Goal: Information Seeking & Learning: Learn about a topic

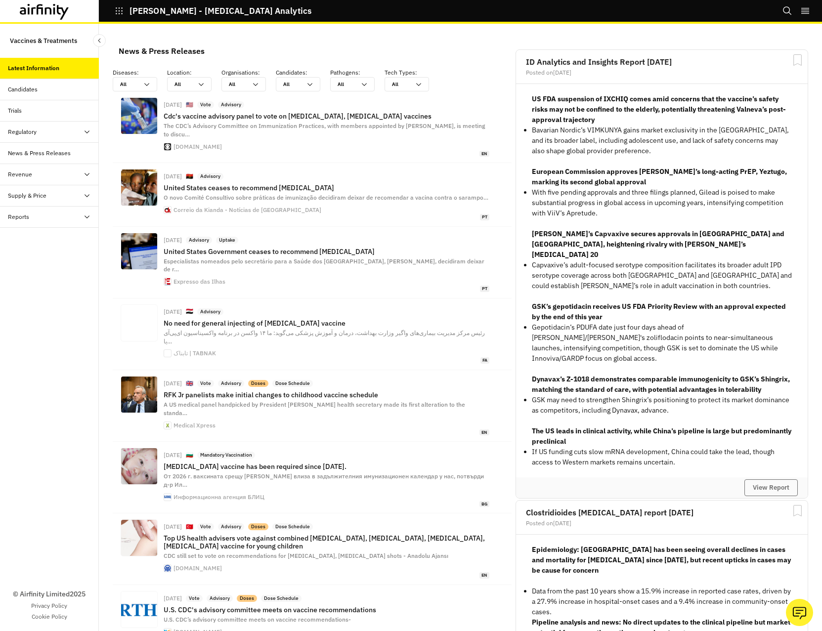
scroll to position [738, 289]
click at [145, 87] on icon at bounding box center [147, 85] width 8 height 8
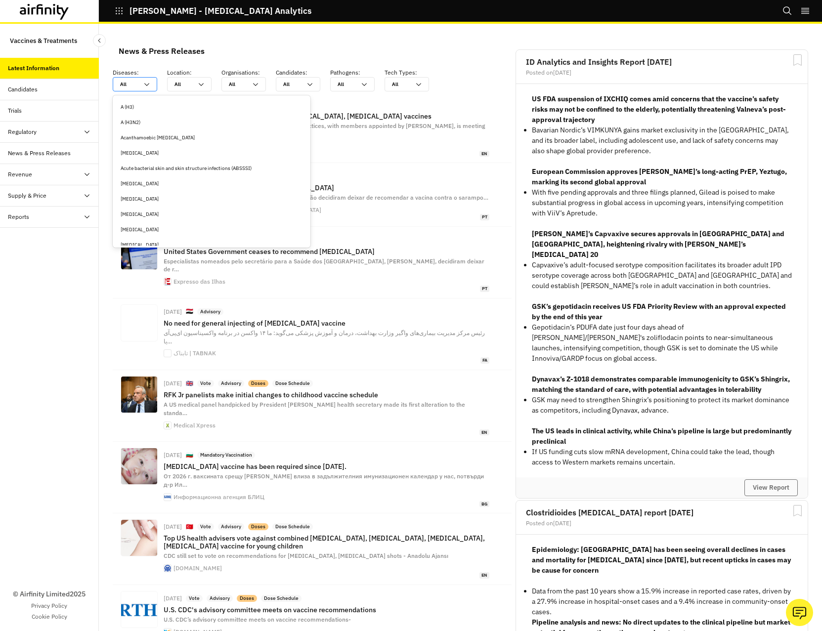
type input "m"
type input "me"
type input "mea"
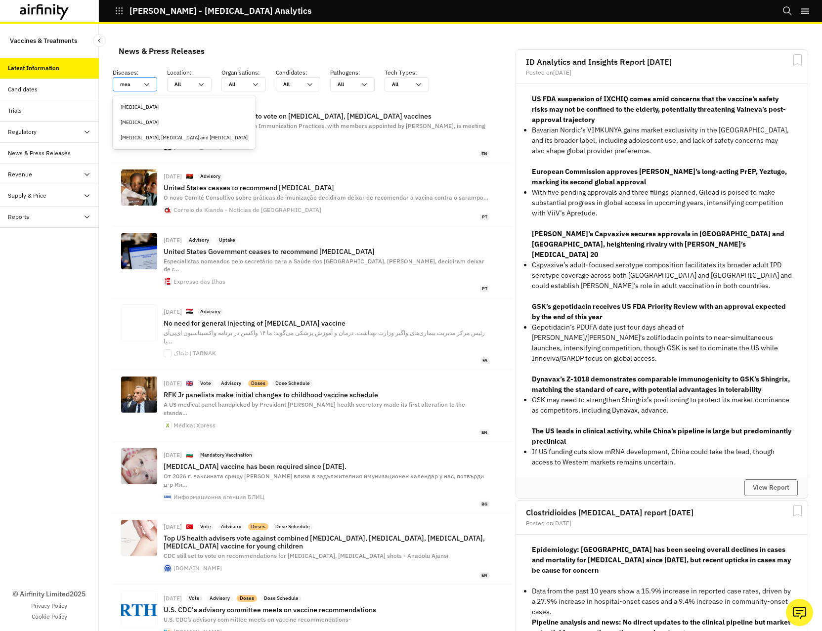
type input "meas"
click at [144, 106] on div "[MEDICAL_DATA]" at bounding box center [184, 106] width 127 height 7
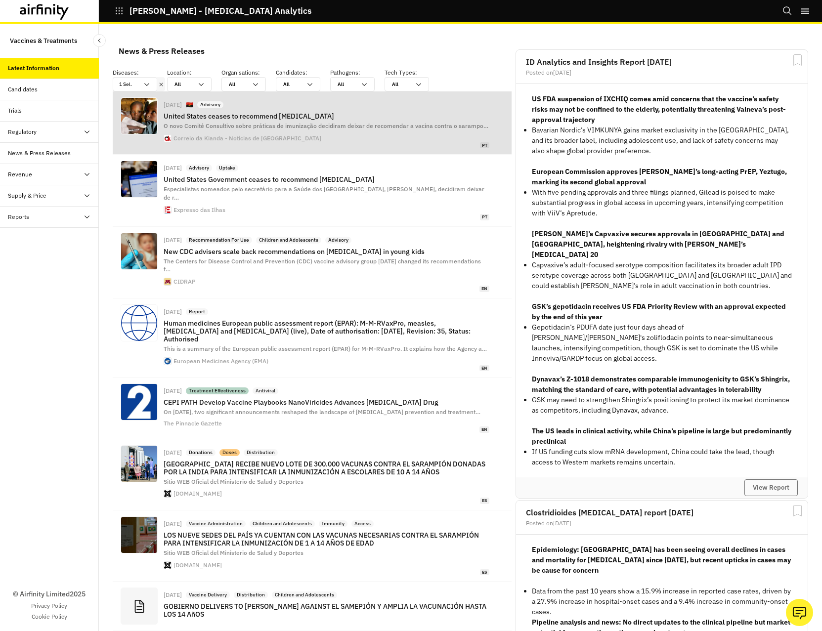
scroll to position [752, 289]
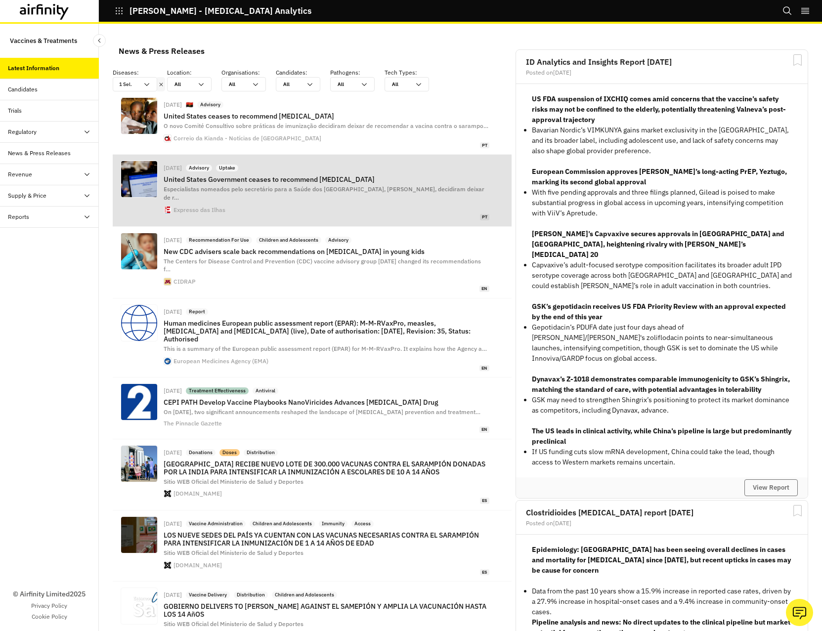
click at [335, 179] on p "United States Government ceases to recommend [MEDICAL_DATA]" at bounding box center [327, 180] width 326 height 8
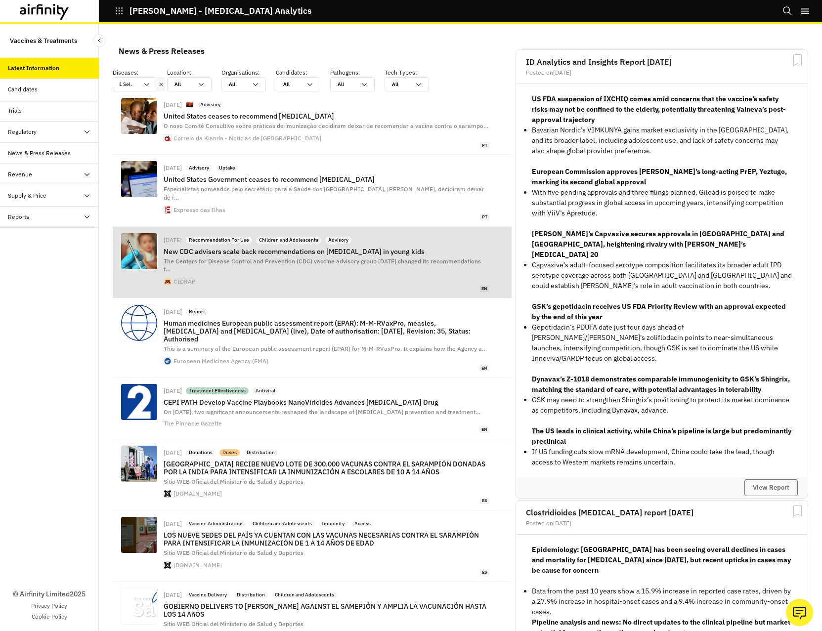
click at [307, 248] on p "New CDC advisers scale back recommendations on [MEDICAL_DATA] in young kids" at bounding box center [327, 252] width 326 height 8
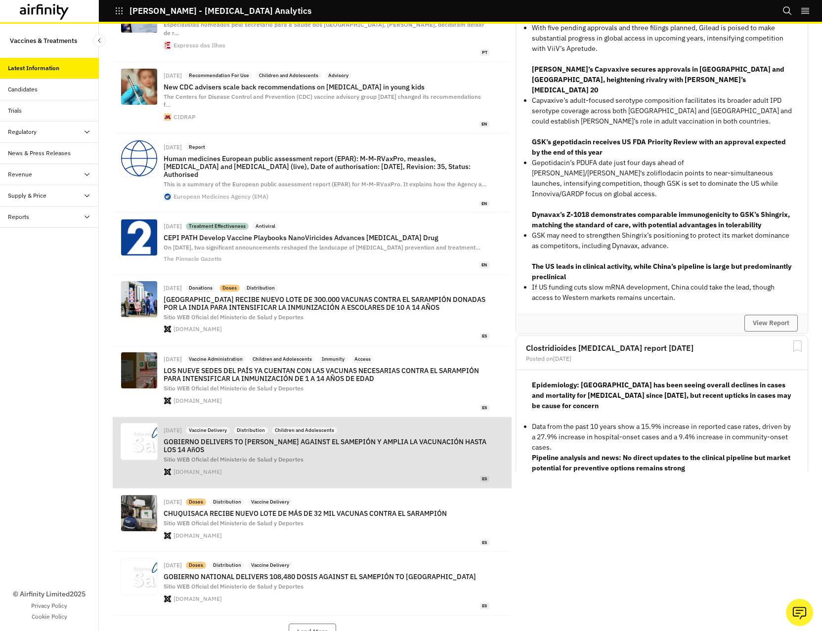
scroll to position [181, 0]
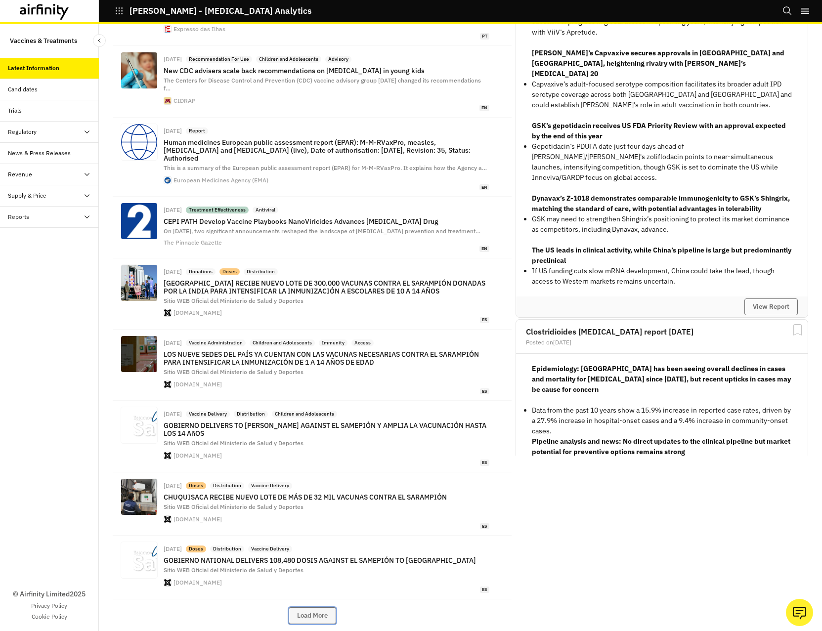
click at [319, 608] on button "Load More" at bounding box center [312, 616] width 47 height 17
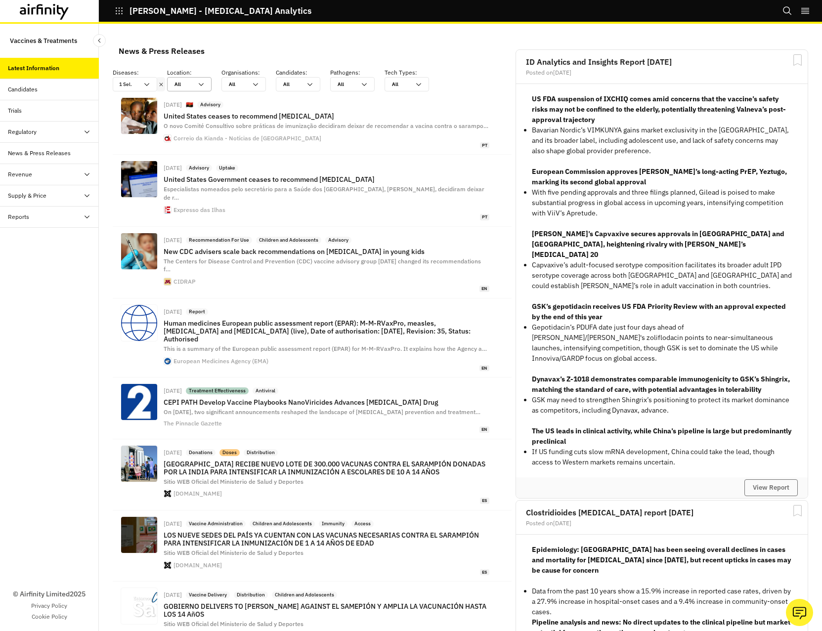
scroll to position [1402, 289]
click at [200, 85] on icon at bounding box center [201, 84] width 5 height 3
click at [194, 196] on div "[GEOGRAPHIC_DATA]" at bounding box center [216, 198] width 83 height 7
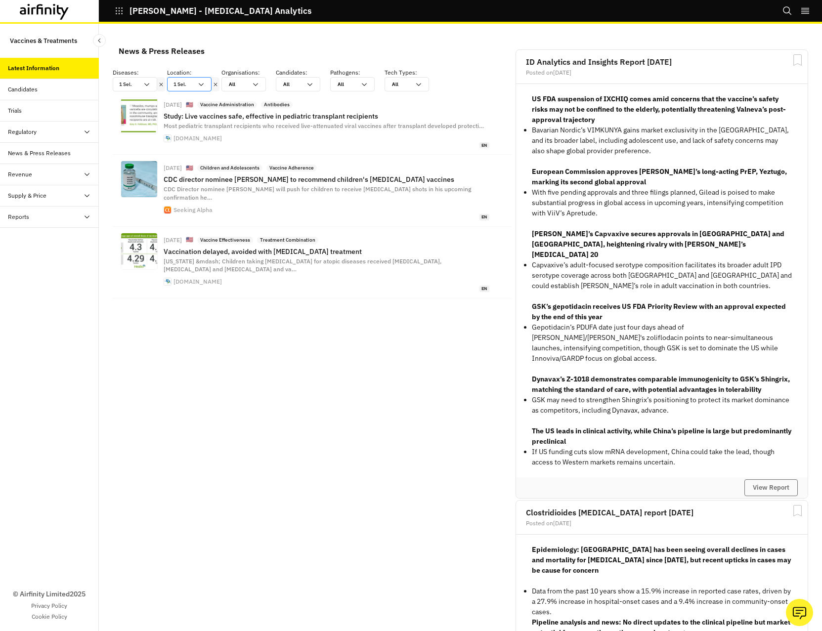
click at [205, 82] on icon at bounding box center [201, 85] width 8 height 8
click at [213, 83] on icon at bounding box center [215, 85] width 7 height 8
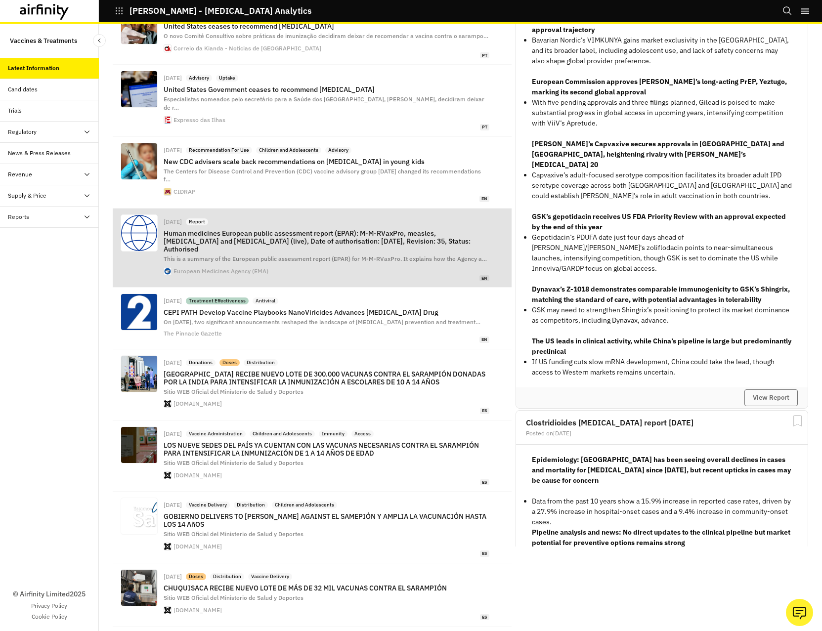
scroll to position [0, 0]
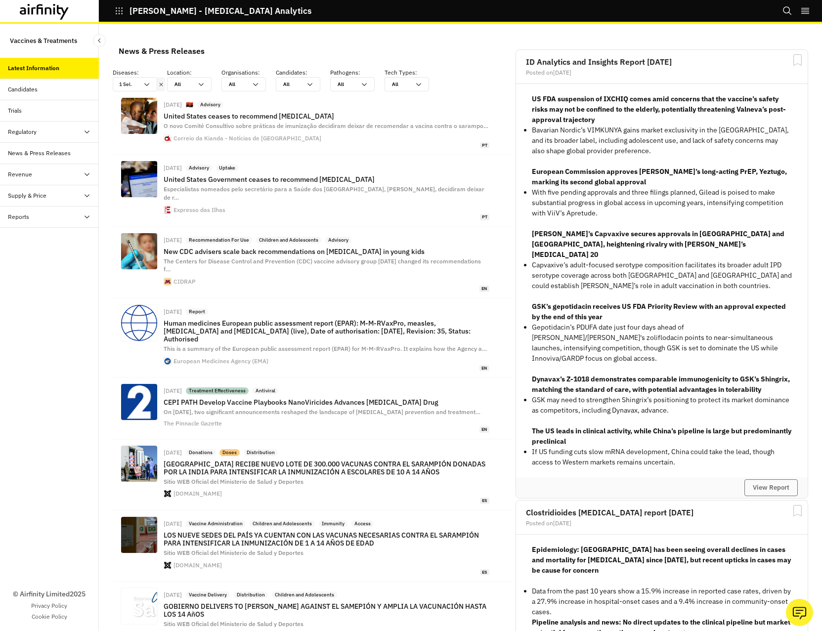
click at [29, 88] on div "Candidates" at bounding box center [23, 89] width 30 height 9
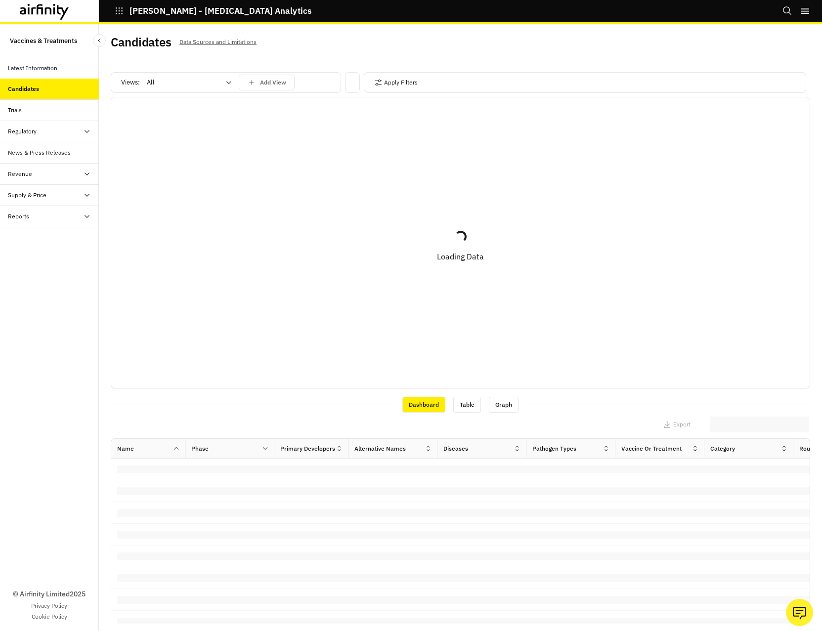
click at [171, 88] on div at bounding box center [183, 83] width 73 height 12
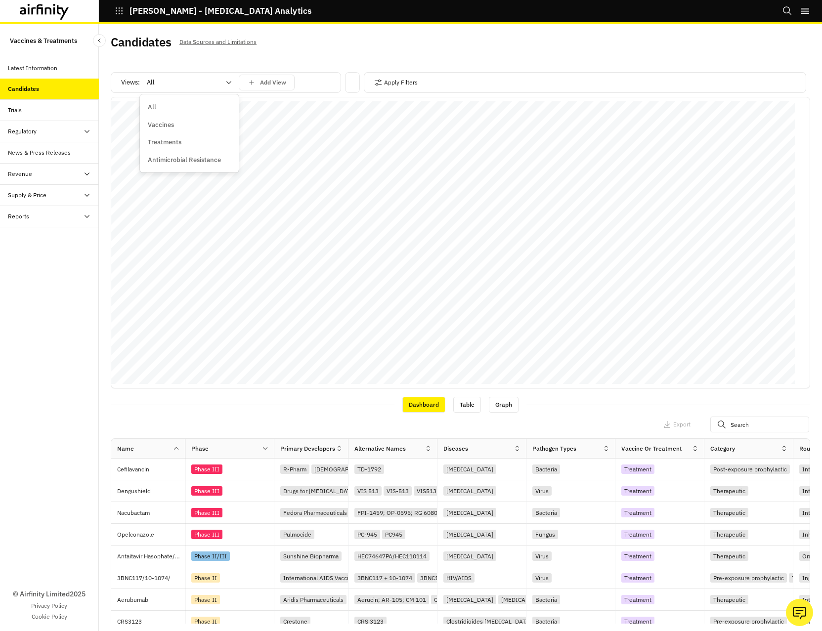
click at [366, 47] on div "Candidates Data Sources and Limitations" at bounding box center [286, 46] width 350 height 21
click at [382, 82] on button "Apply Filters" at bounding box center [396, 83] width 44 height 16
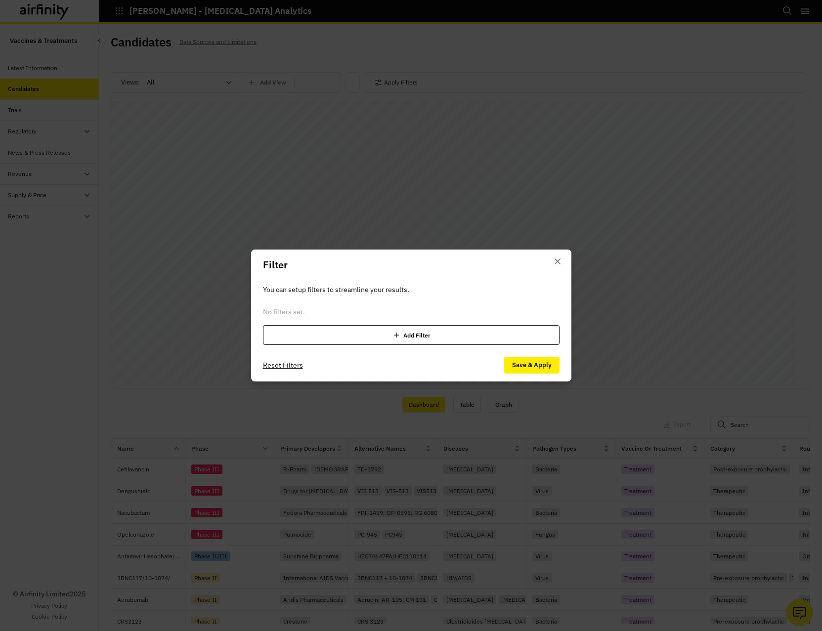
click at [388, 336] on div "Add Filter" at bounding box center [411, 335] width 297 height 20
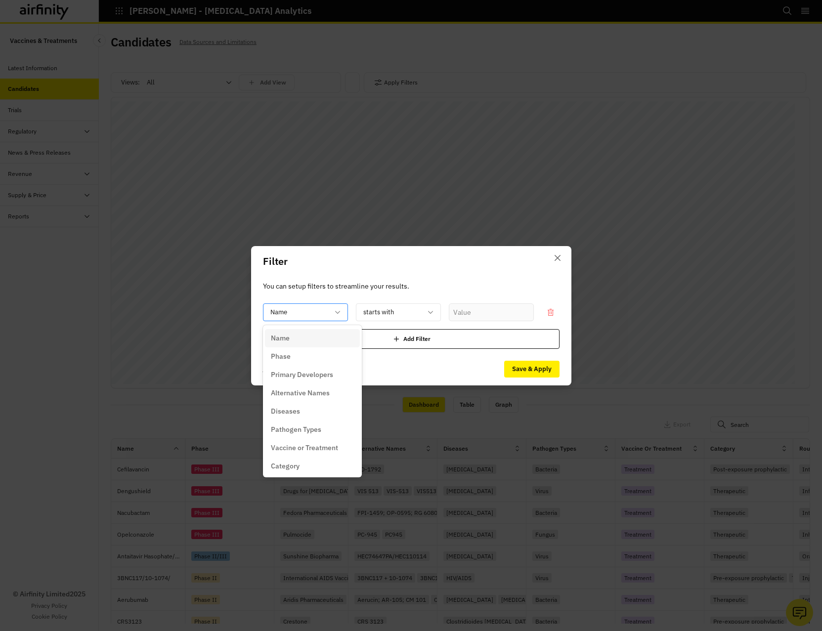
click at [332, 315] on div "Name" at bounding box center [299, 312] width 70 height 16
click at [316, 412] on div "Diseases" at bounding box center [312, 411] width 83 height 10
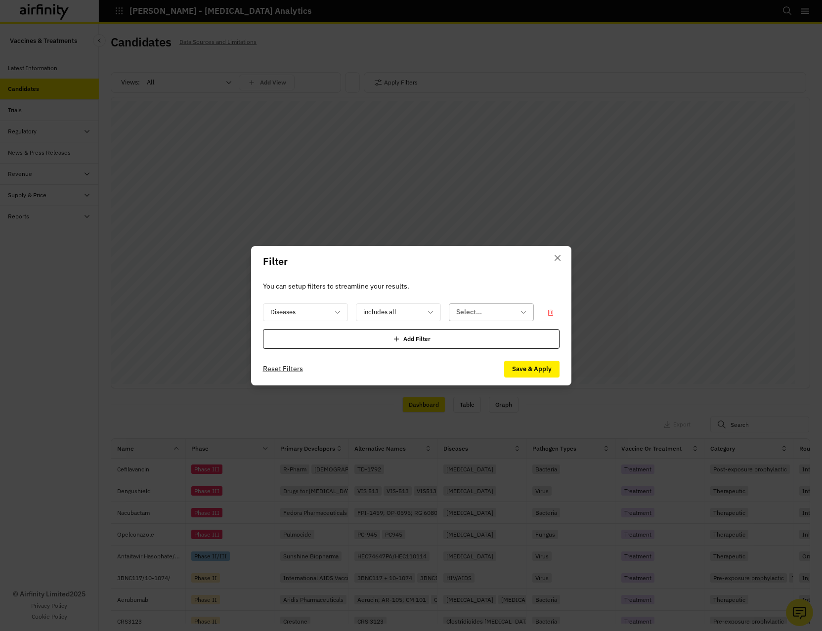
click at [475, 310] on div at bounding box center [485, 312] width 58 height 12
type input "m"
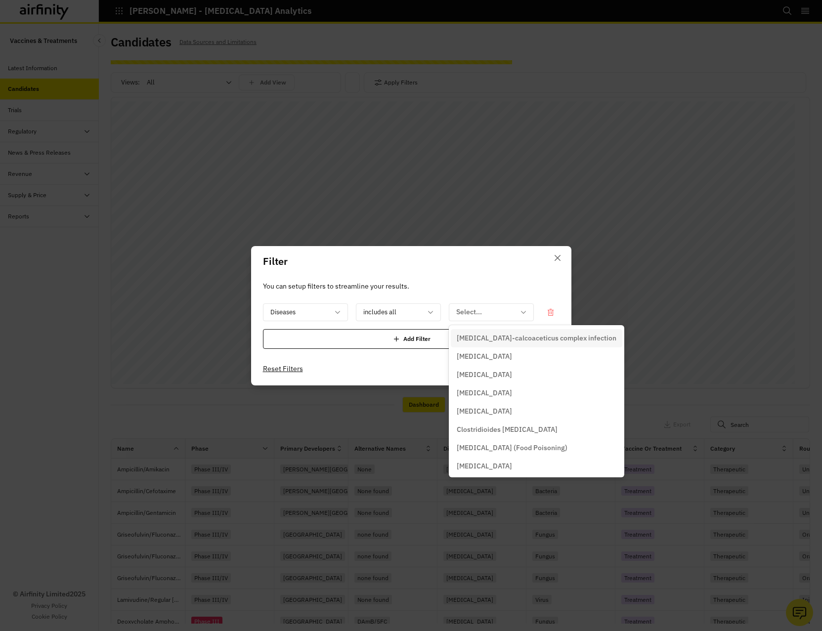
click at [518, 265] on header "Filter" at bounding box center [411, 261] width 320 height 31
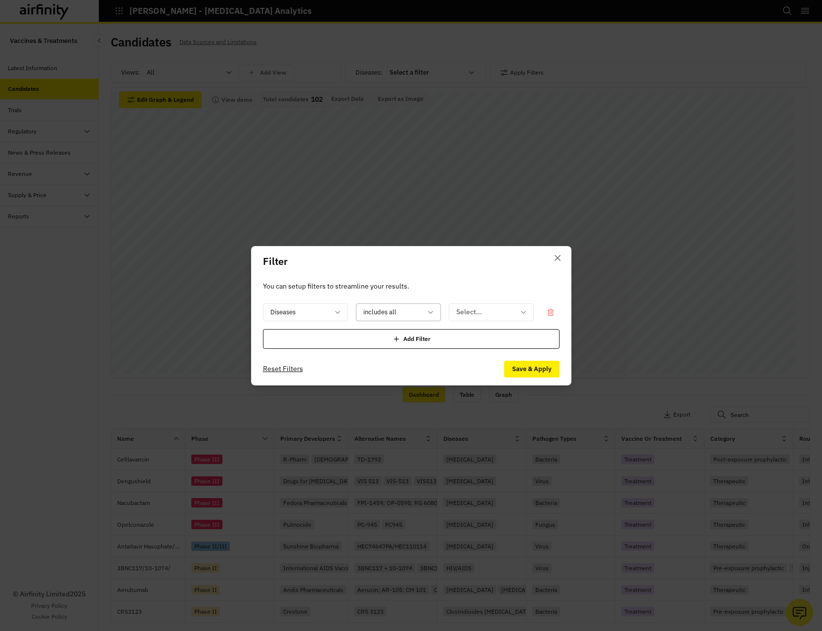
click at [411, 317] on div at bounding box center [392, 312] width 58 height 12
click at [412, 357] on div "includes any" at bounding box center [405, 357] width 83 height 10
click at [486, 318] on div "Select..." at bounding box center [484, 312] width 70 height 16
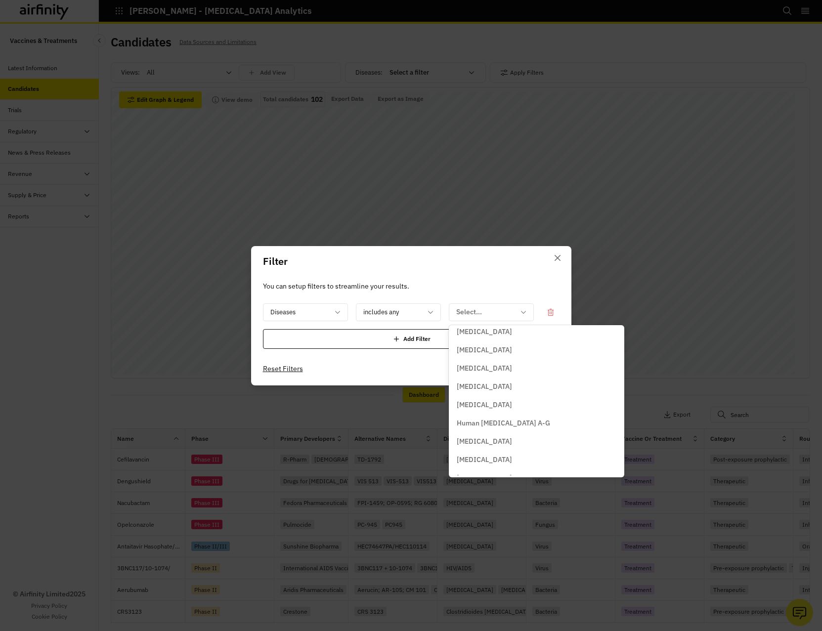
scroll to position [262, 0]
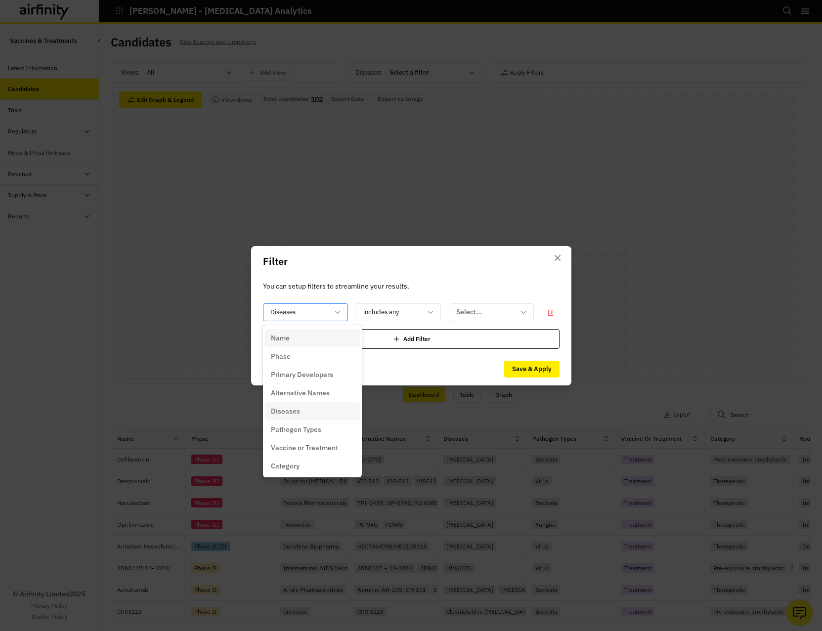
click at [334, 319] on div "Diseases" at bounding box center [305, 313] width 85 height 18
click at [325, 431] on div "Pathogen Types" at bounding box center [312, 430] width 83 height 10
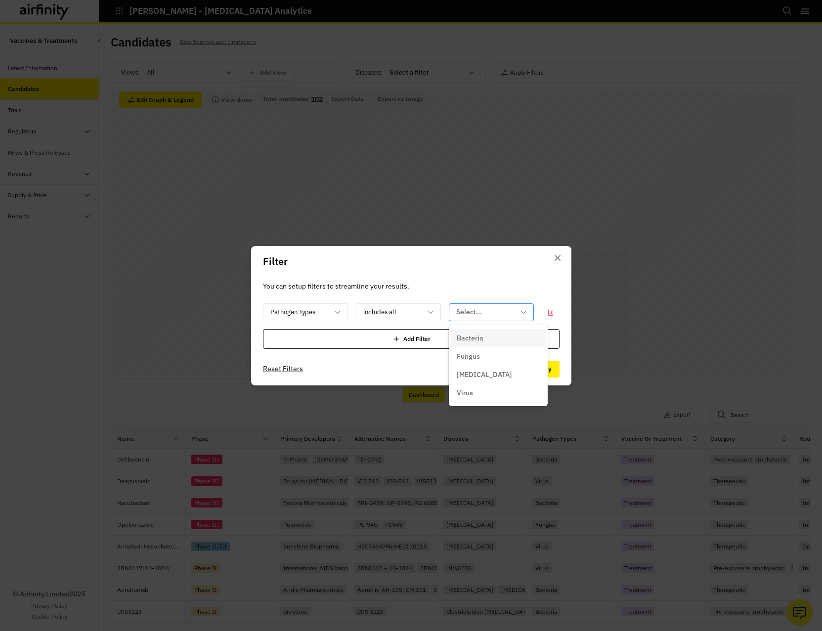
click at [488, 311] on div at bounding box center [485, 312] width 58 height 12
click at [314, 313] on div at bounding box center [299, 312] width 58 height 12
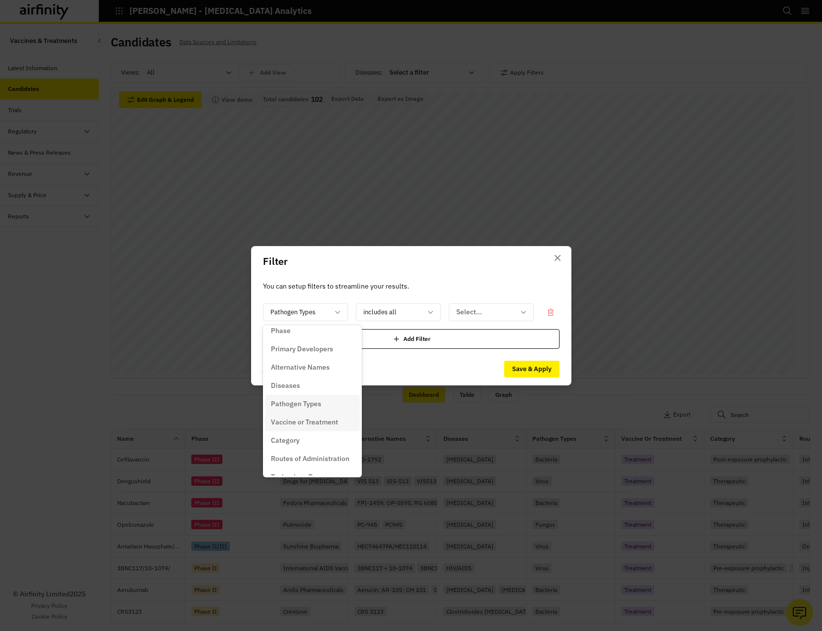
scroll to position [49, 0]
click at [326, 399] on p "Vaccine or Treatment" at bounding box center [304, 399] width 67 height 10
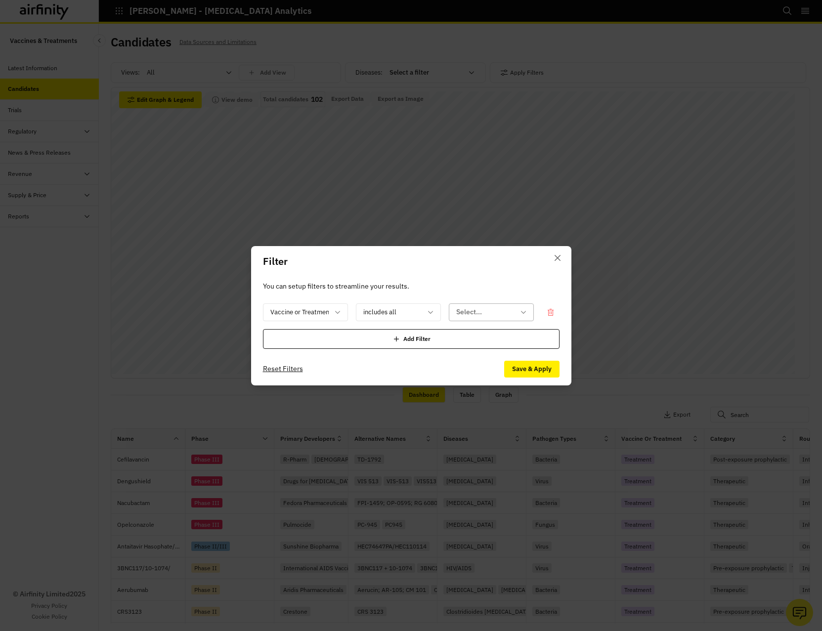
click at [496, 311] on div at bounding box center [485, 312] width 58 height 12
click at [336, 314] on icon at bounding box center [338, 313] width 8 height 8
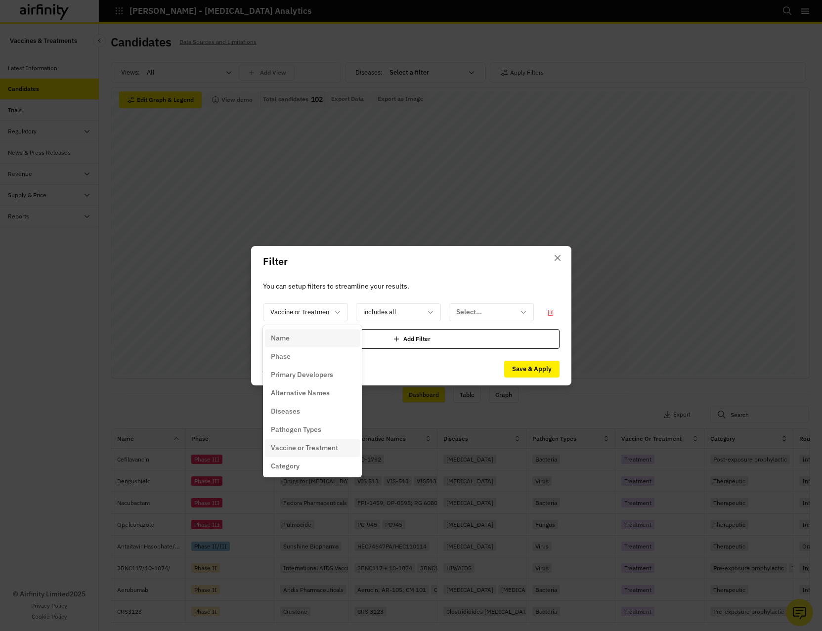
click at [319, 343] on div "Name" at bounding box center [312, 338] width 83 height 10
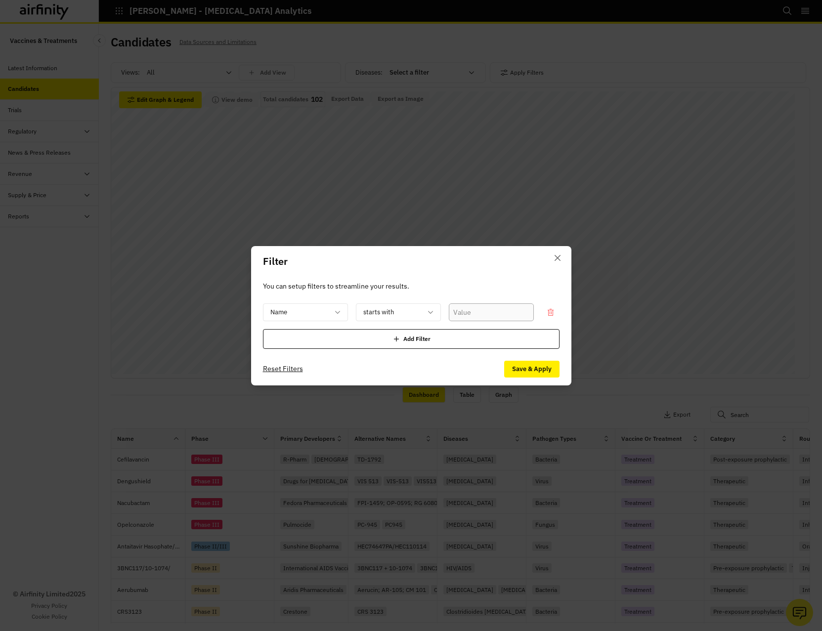
click at [480, 310] on input "text" at bounding box center [491, 313] width 85 height 18
click at [327, 313] on div at bounding box center [299, 312] width 58 height 12
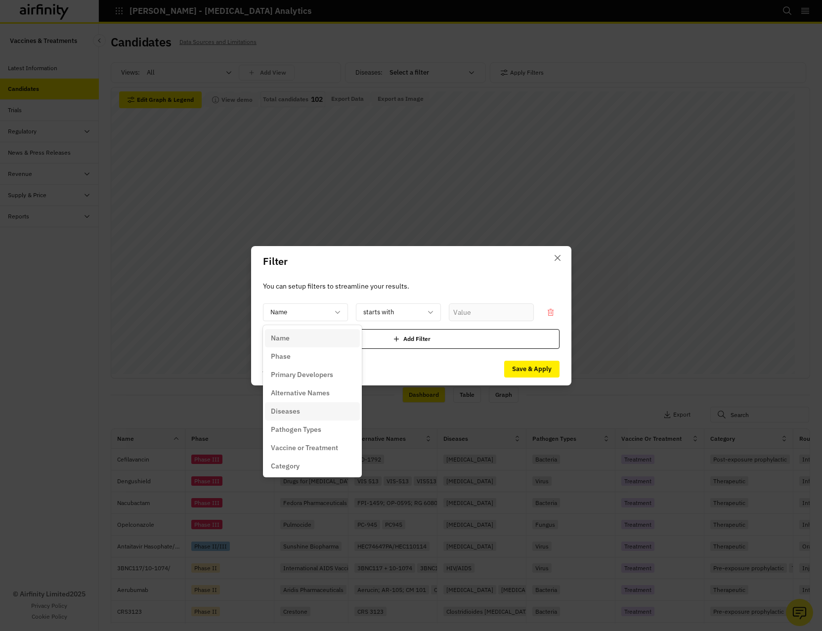
click at [321, 410] on div "Diseases" at bounding box center [312, 411] width 83 height 10
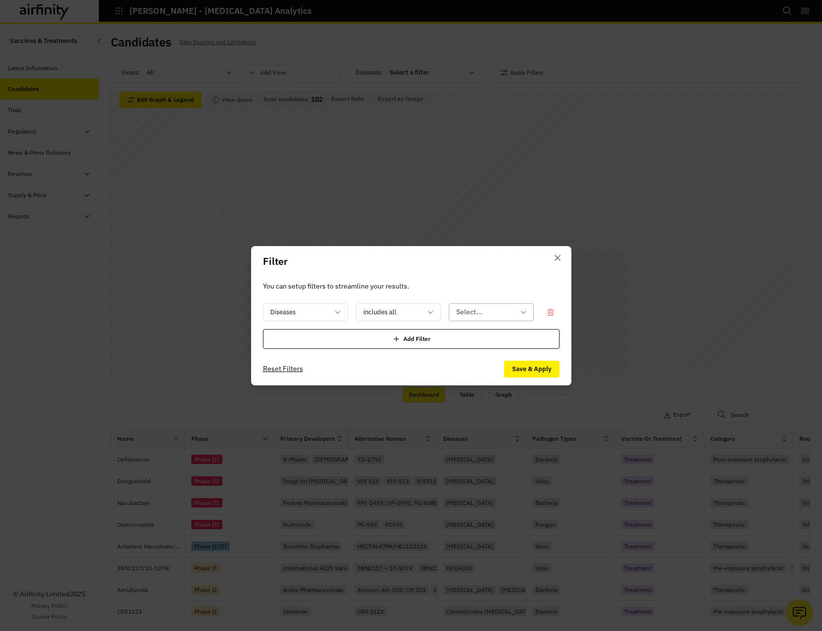
click at [480, 314] on div at bounding box center [485, 312] width 58 height 12
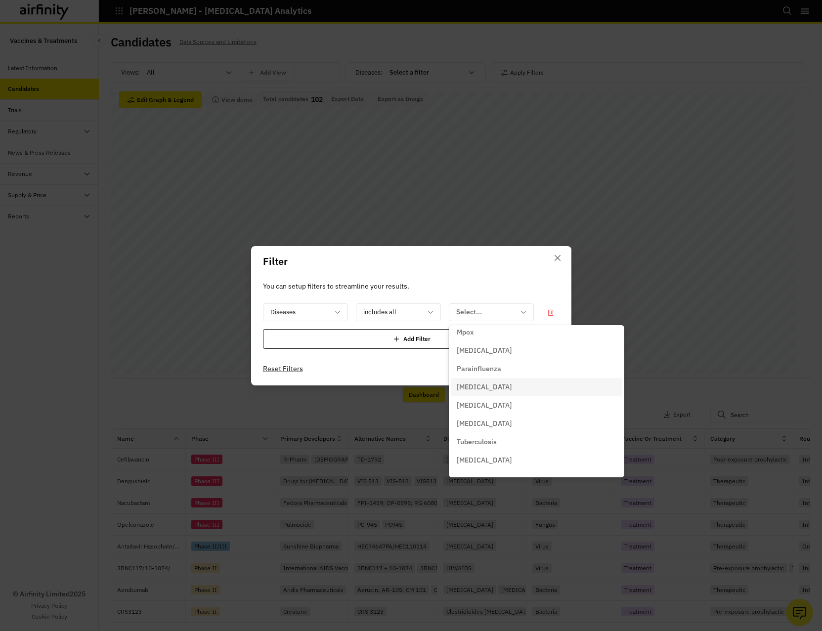
scroll to position [459, 0]
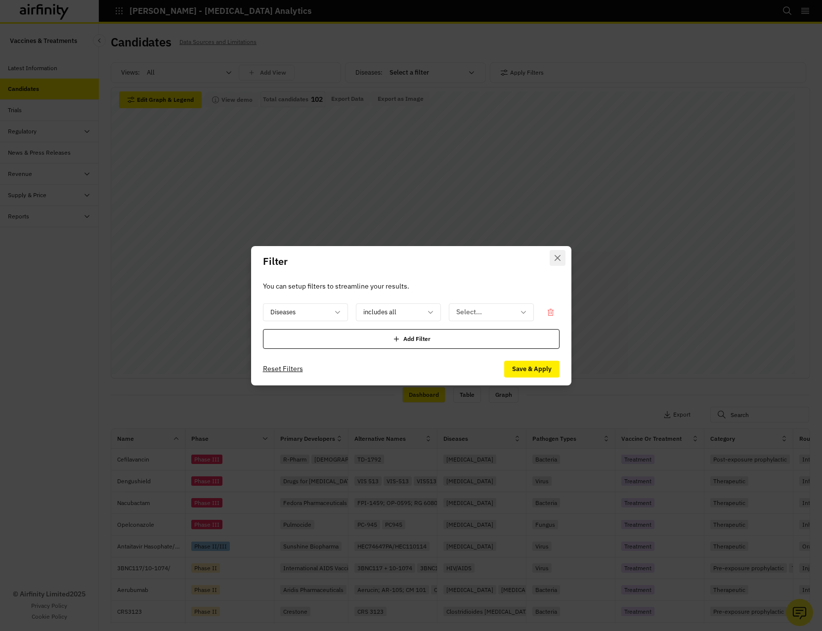
click at [558, 261] on button "Close" at bounding box center [558, 258] width 16 height 16
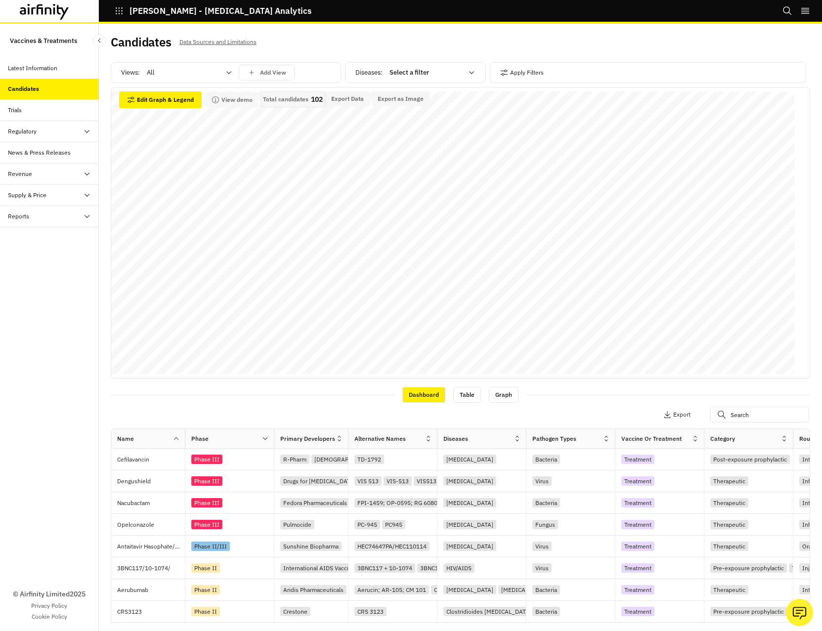
click at [66, 111] on div "Trials" at bounding box center [53, 110] width 91 height 9
